Goal: Transaction & Acquisition: Subscribe to service/newsletter

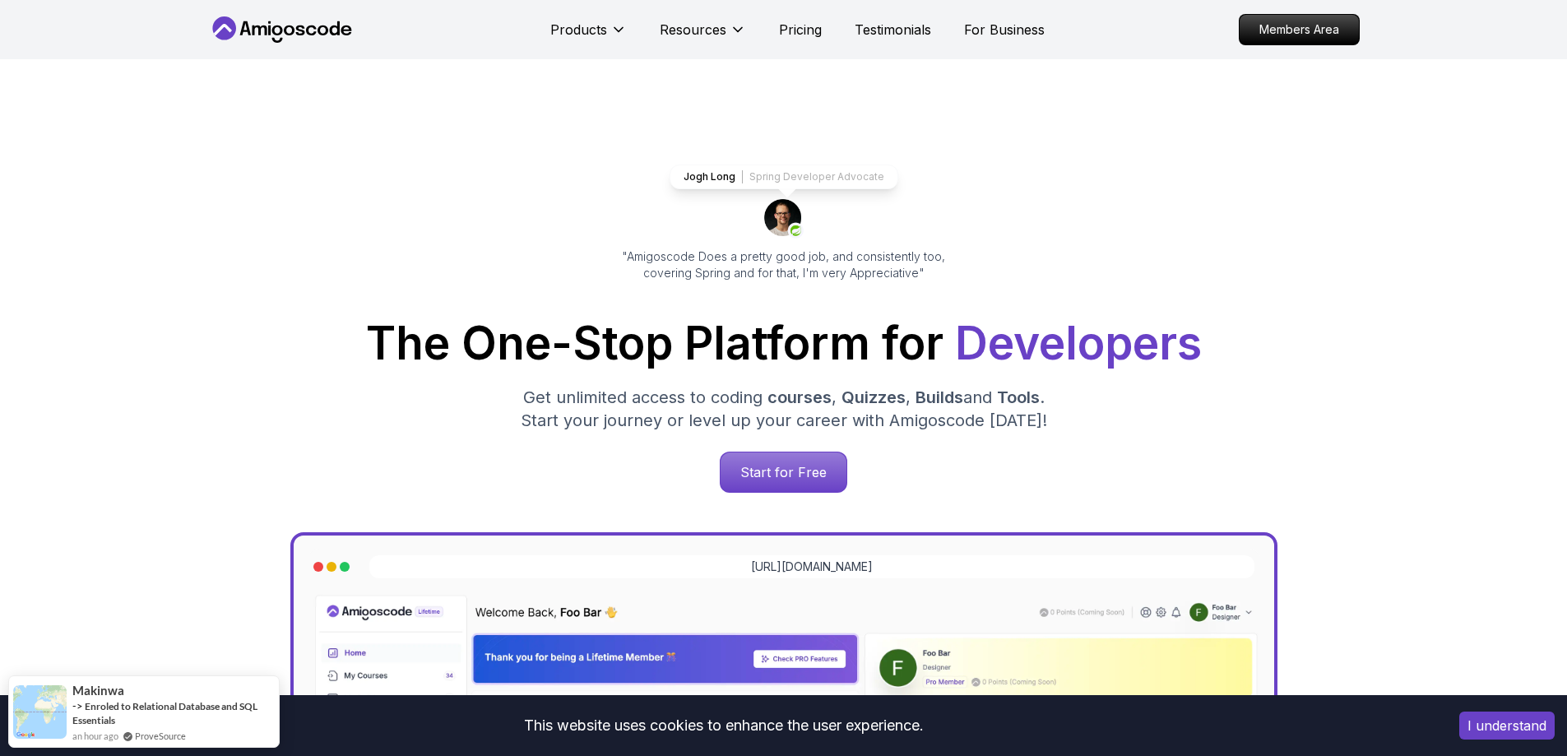
click at [780, 178] on p "Spring Developer Advocate" at bounding box center [816, 176] width 135 height 13
click at [785, 225] on img at bounding box center [783, 218] width 39 height 39
click at [160, 707] on link "Amigoscode PRO Membership" at bounding box center [175, 709] width 134 height 12
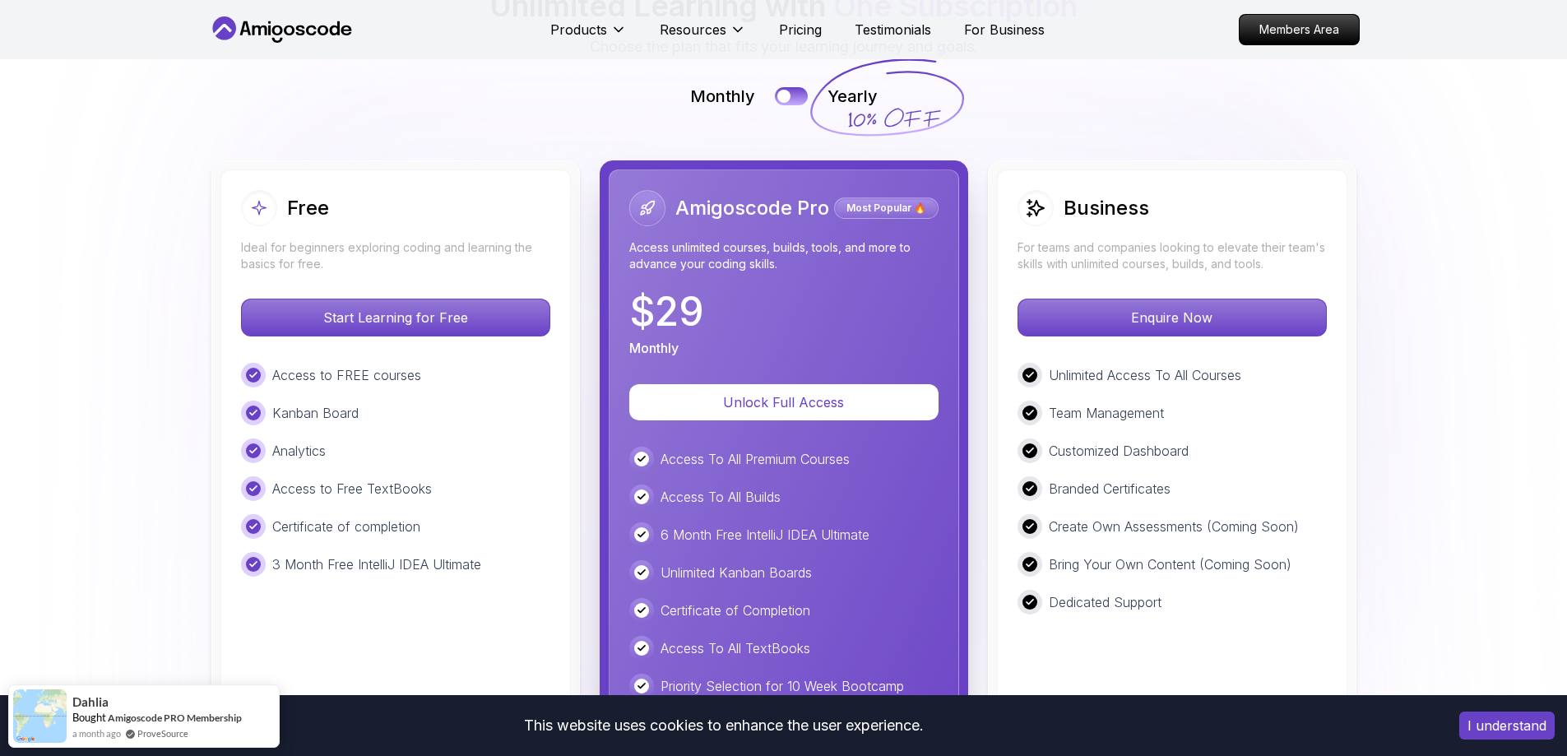
scroll to position [3553, 0]
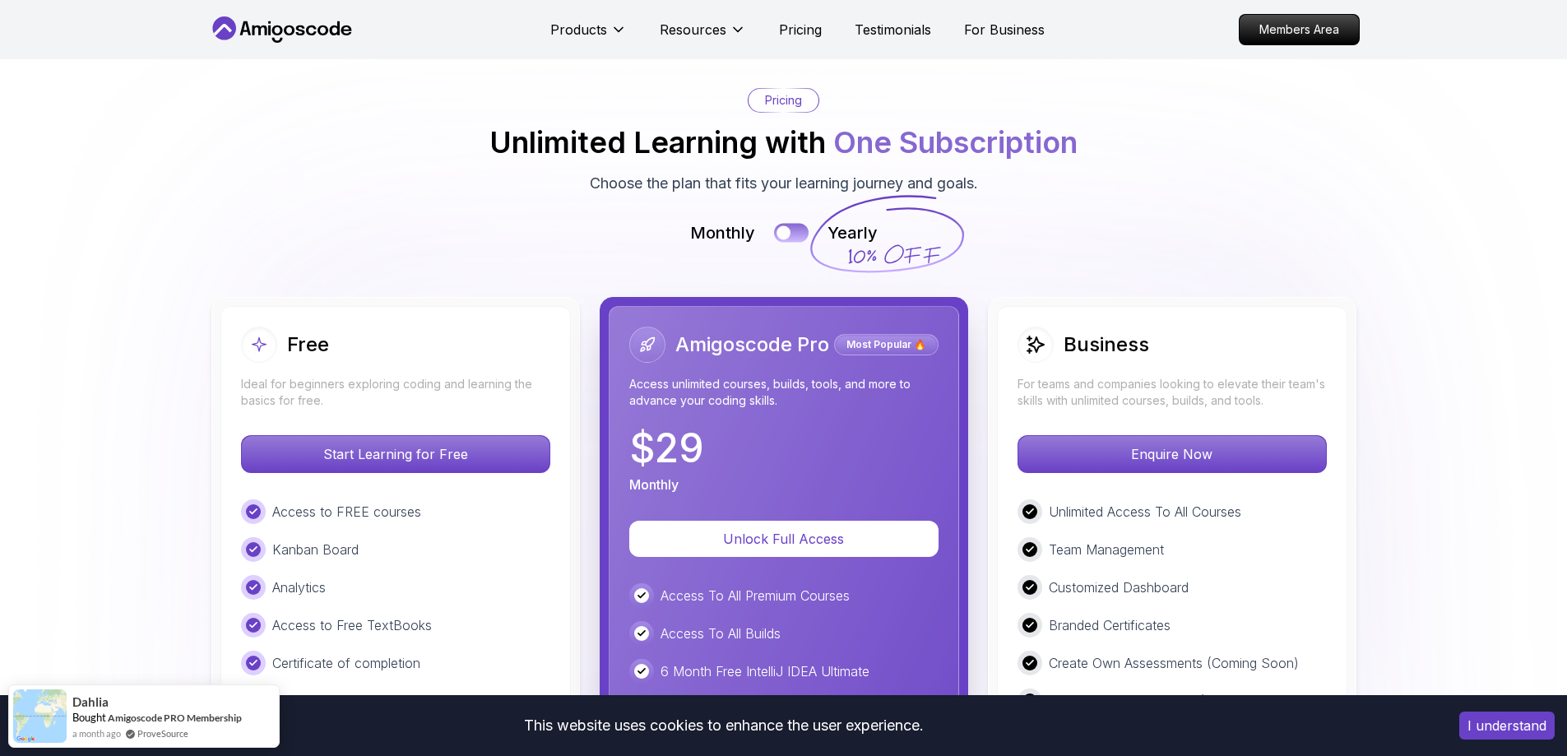
click at [793, 241] on button at bounding box center [791, 232] width 35 height 19
drag, startPoint x: 920, startPoint y: 210, endPoint x: 992, endPoint y: 234, distance: 76.5
click at [992, 234] on div "Monthly Yearly" at bounding box center [784, 232] width 1152 height 23
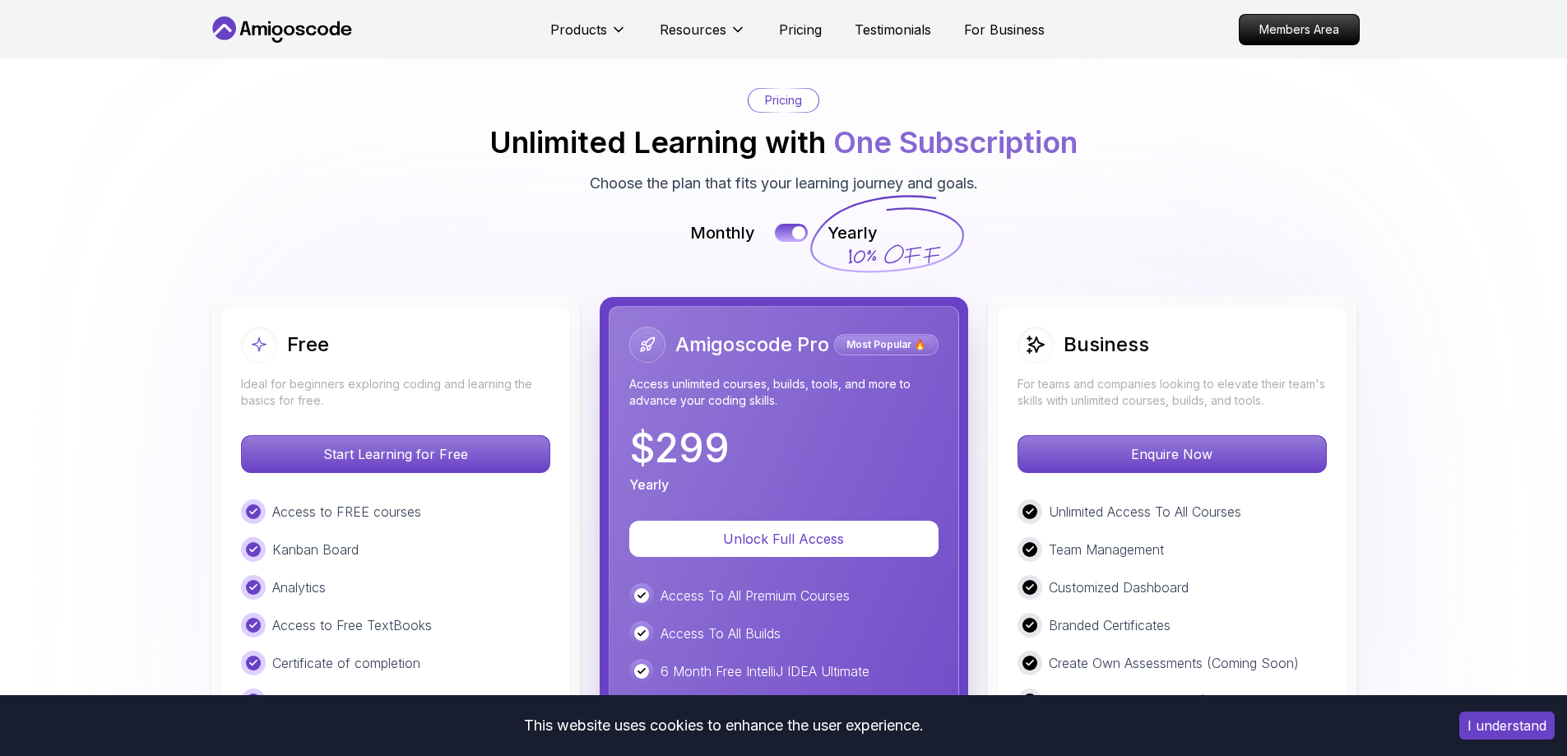
click at [992, 234] on div "Monthly Yearly" at bounding box center [784, 232] width 1152 height 23
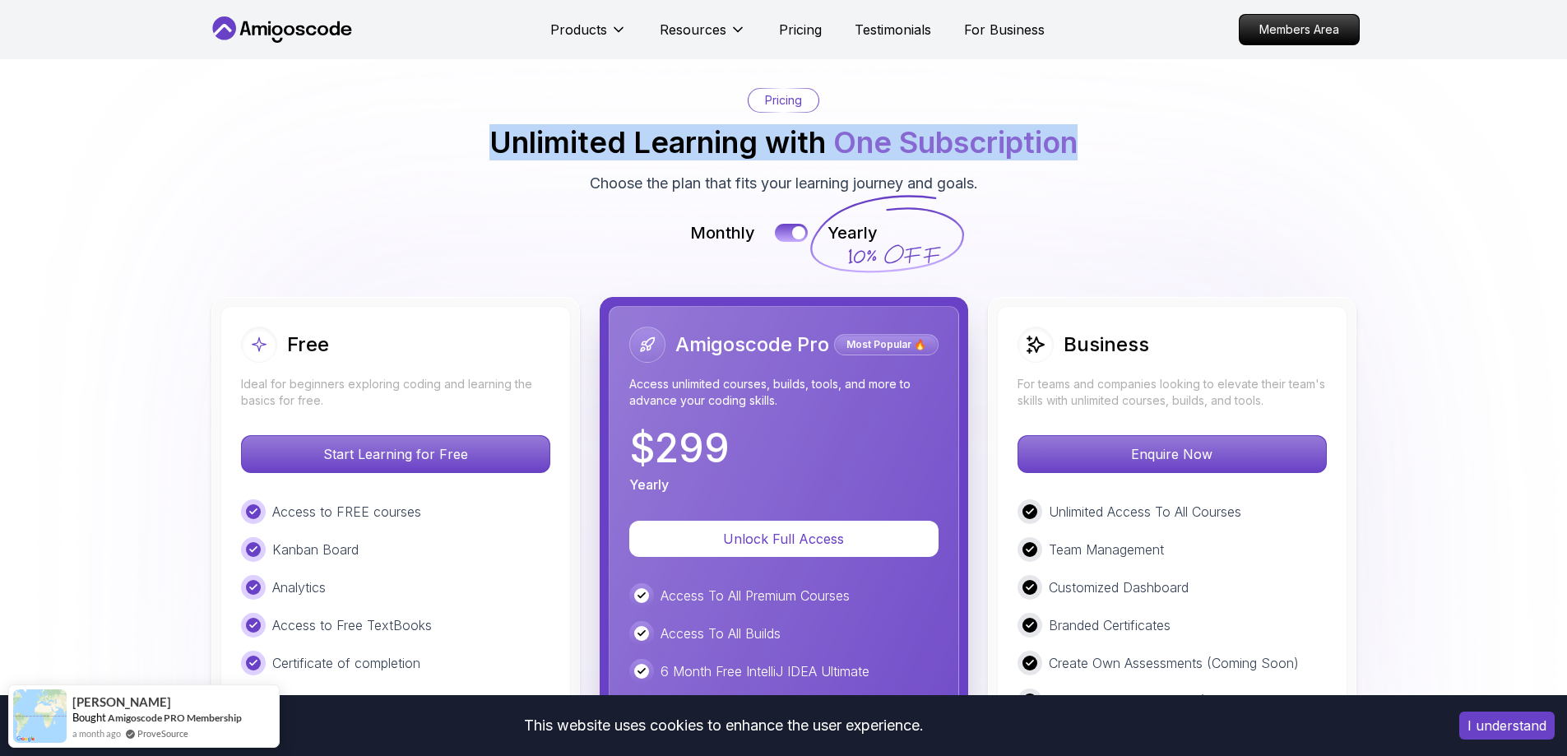
drag, startPoint x: 523, startPoint y: 140, endPoint x: 1211, endPoint y: 123, distance: 687.9
click at [1211, 123] on div "Pricing Unlimited Learning with One Subscription Choose the plan that fits your…" at bounding box center [784, 141] width 1152 height 107
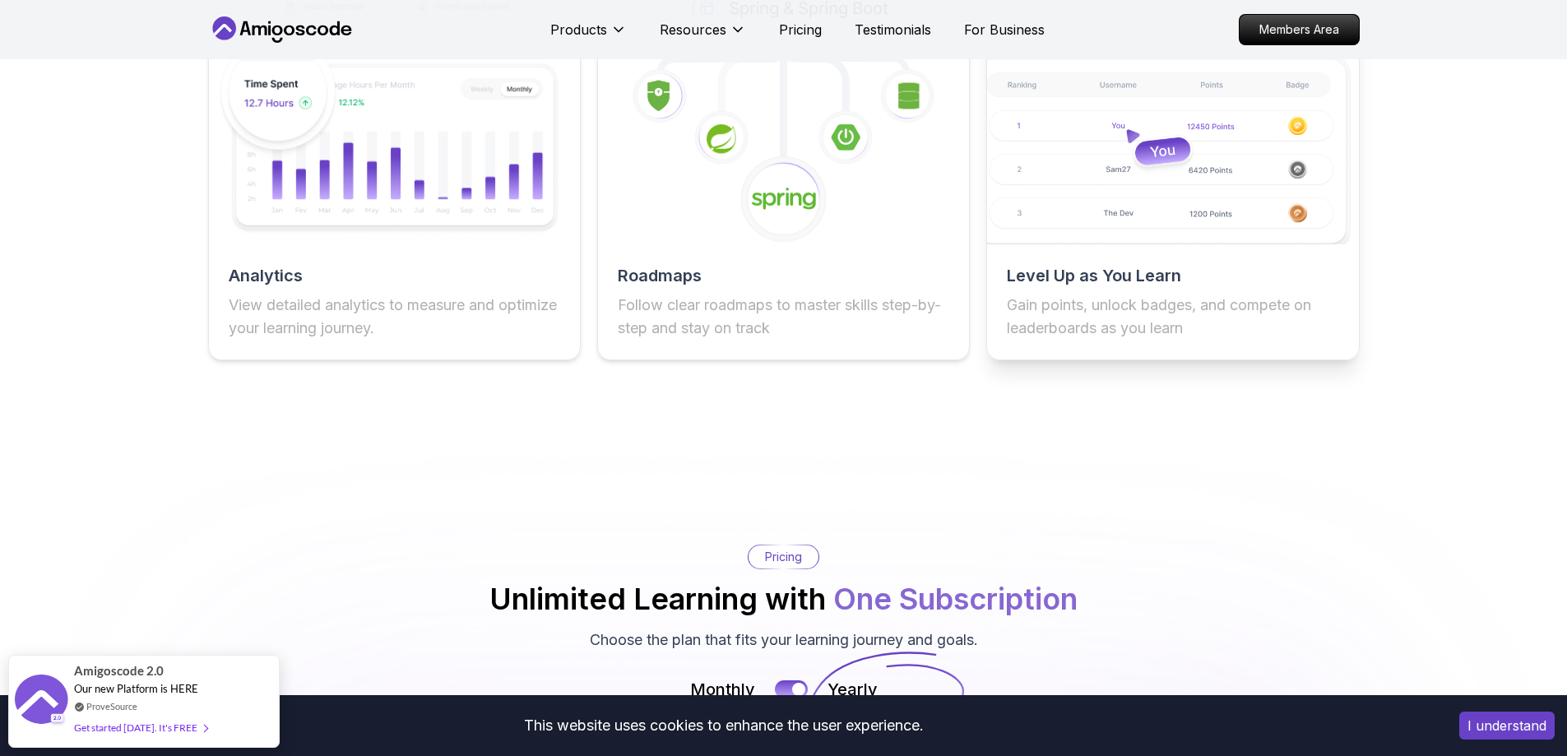
scroll to position [3141, 0]
